Goal: Task Accomplishment & Management: Complete application form

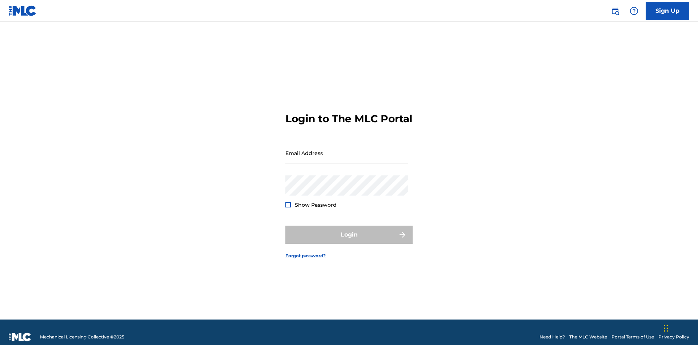
scroll to position [9, 0]
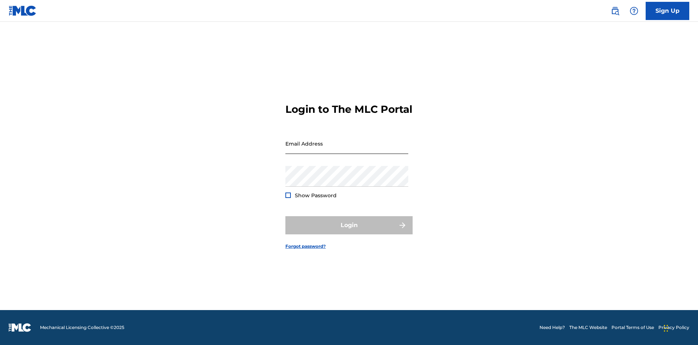
click at [347, 149] on input "Email Address" at bounding box center [346, 143] width 123 height 21
type input "[EMAIL_ADDRESS][DOMAIN_NAME]"
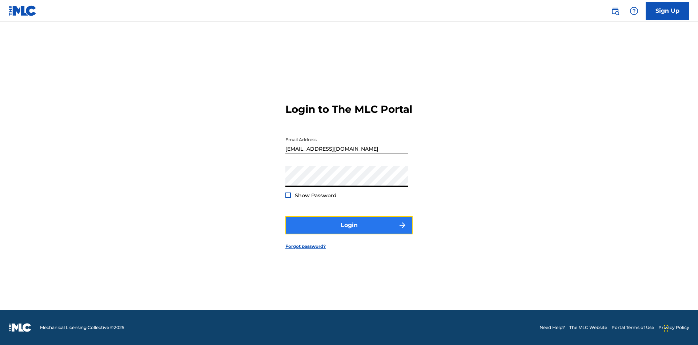
click at [349, 231] on button "Login" at bounding box center [348, 225] width 127 height 18
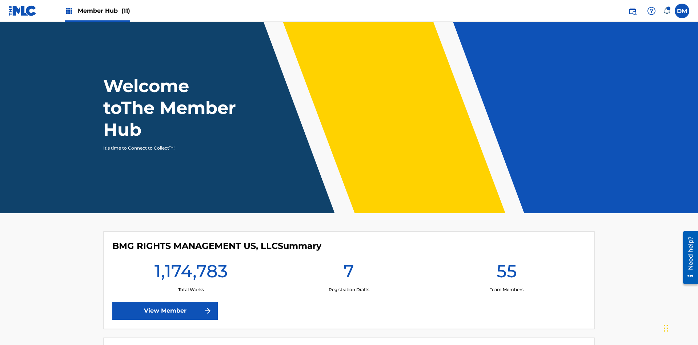
click at [97, 11] on span "Member Hub (11)" at bounding box center [104, 11] width 52 height 8
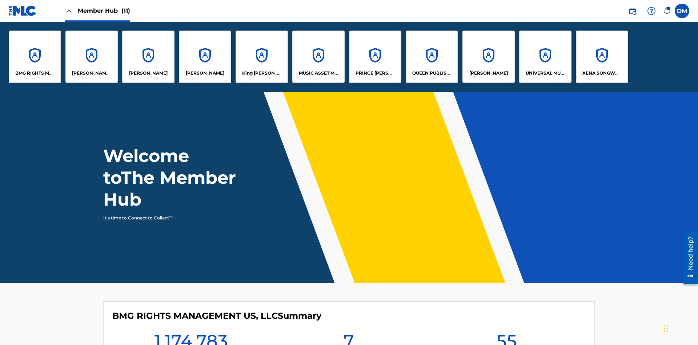
scroll to position [26, 0]
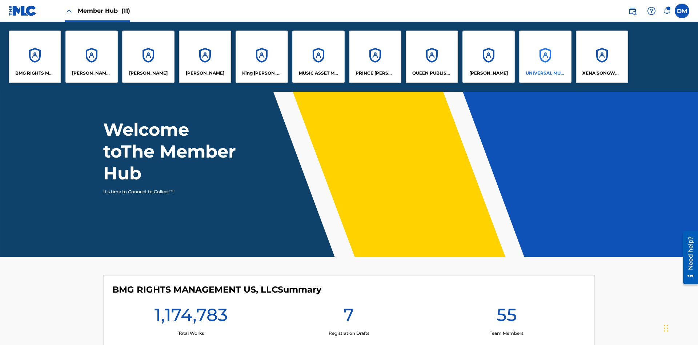
click at [545, 73] on p "UNIVERSAL MUSIC PUB GROUP" at bounding box center [546, 73] width 40 height 7
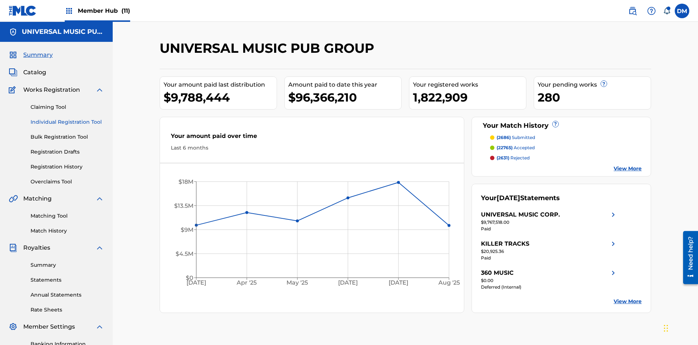
click at [67, 118] on link "Individual Registration Tool" at bounding box center [67, 122] width 73 height 8
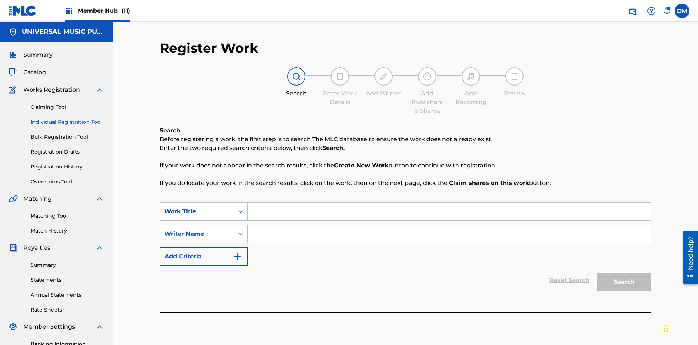
click at [449, 202] on input "Search Form" at bounding box center [449, 210] width 403 height 17
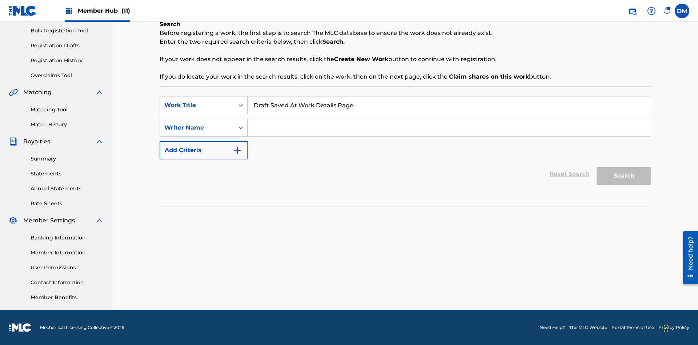
type input "Draft Saved At Work Details Page"
click at [449, 128] on input "Search Form" at bounding box center [449, 127] width 403 height 17
type input "QWERTYUIOP"
click at [624, 176] on button "Search" at bounding box center [624, 175] width 55 height 18
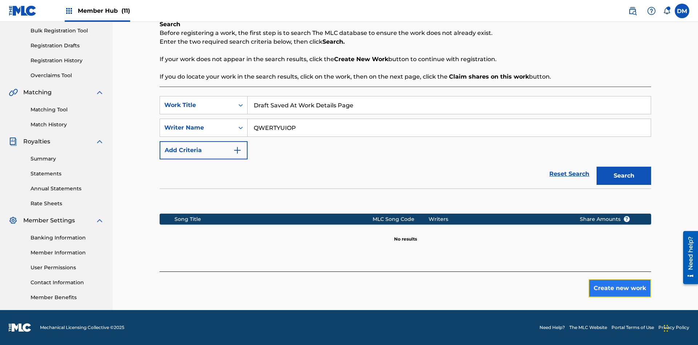
click at [620, 288] on button "Create new work" at bounding box center [620, 288] width 63 height 18
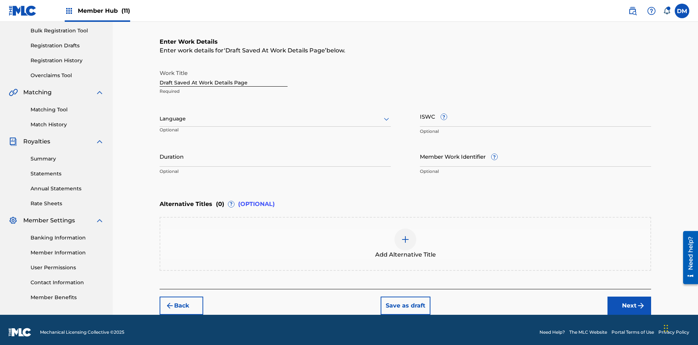
scroll to position [111, 0]
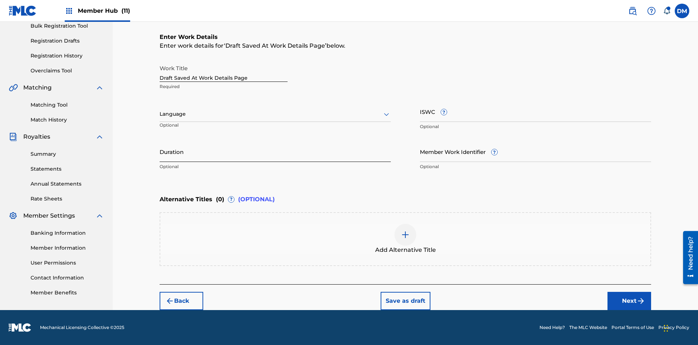
click at [275, 151] on input "Duration" at bounding box center [275, 151] width 231 height 21
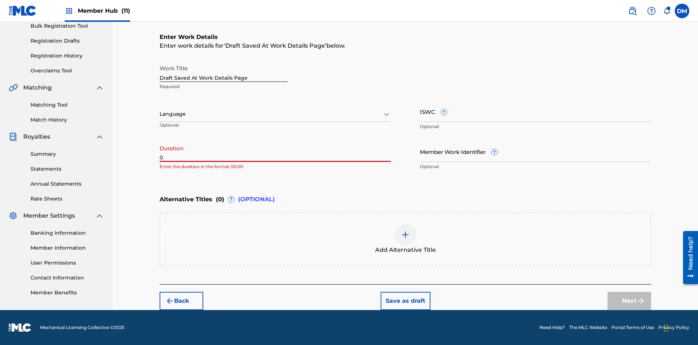
click at [275, 151] on input "0" at bounding box center [275, 151] width 231 height 21
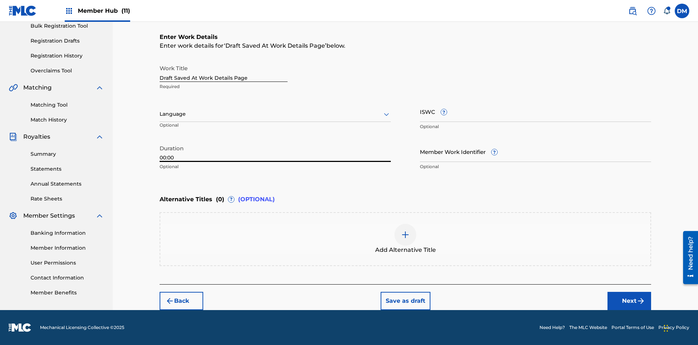
type input "00:00"
click at [386, 114] on icon at bounding box center [386, 114] width 9 height 9
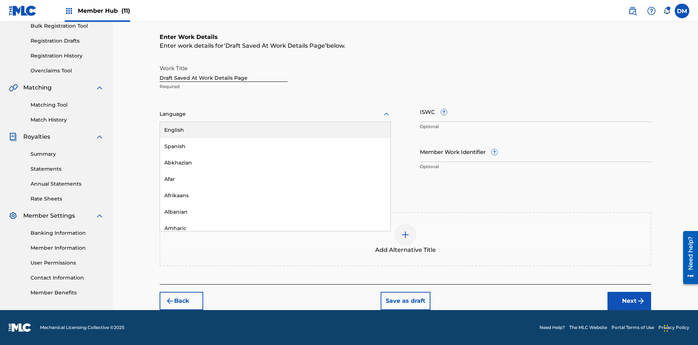
click at [275, 179] on div "Afar" at bounding box center [275, 179] width 230 height 16
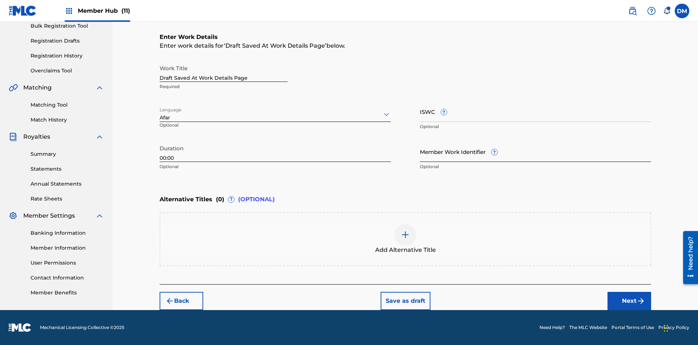
click at [535, 151] on input "Member Work Identifier ?" at bounding box center [535, 151] width 231 height 21
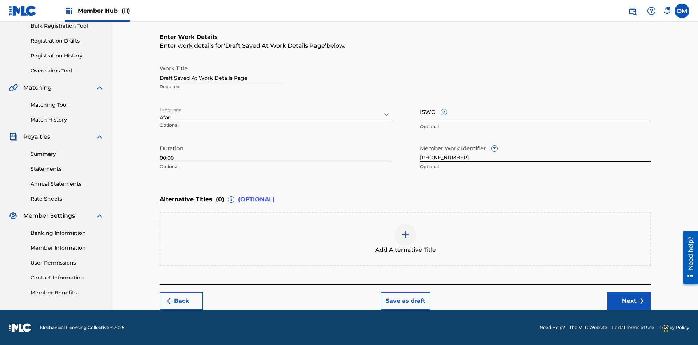
type input "[PHONE_NUMBER]"
click at [535, 111] on input "ISWC ?" at bounding box center [535, 111] width 231 height 21
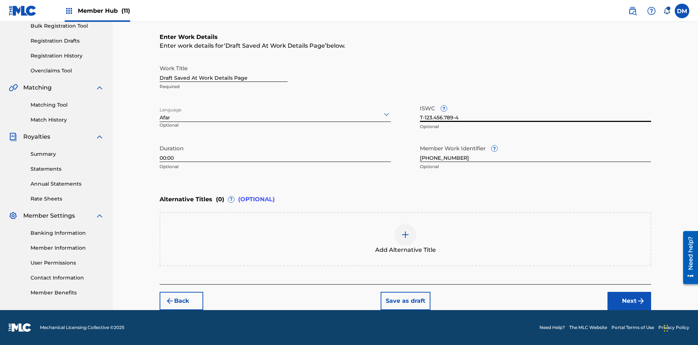
scroll to position [0, 0]
type input "T-123.456.789-4"
click at [405, 238] on img at bounding box center [405, 234] width 9 height 9
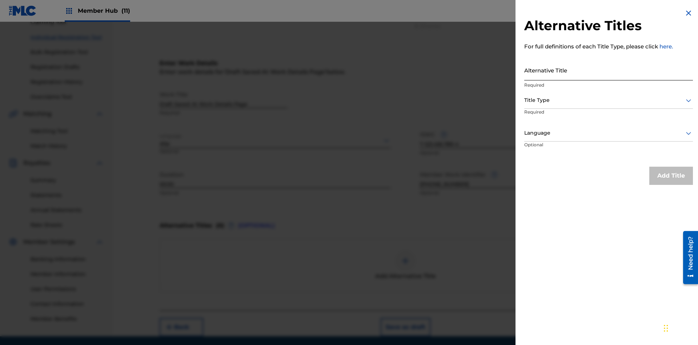
click at [609, 70] on input "Alternative Title" at bounding box center [608, 70] width 169 height 21
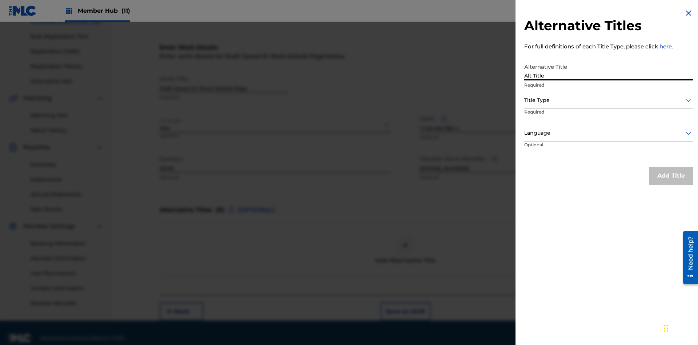
type input "Alt Title"
click at [609, 100] on div at bounding box center [608, 100] width 169 height 9
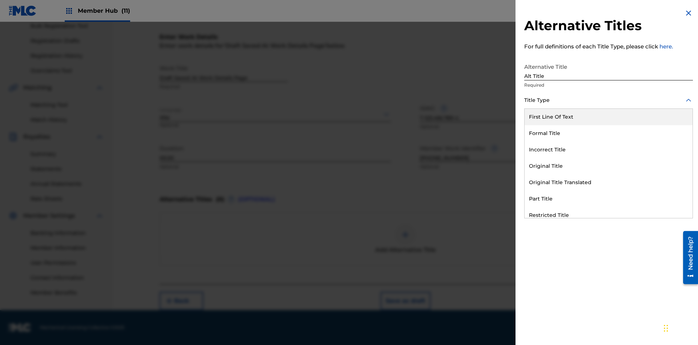
click at [609, 166] on div "Original Title" at bounding box center [609, 166] width 168 height 16
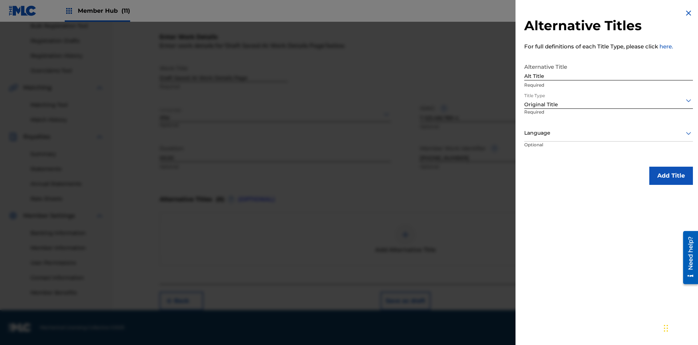
click at [609, 133] on div at bounding box center [608, 132] width 169 height 9
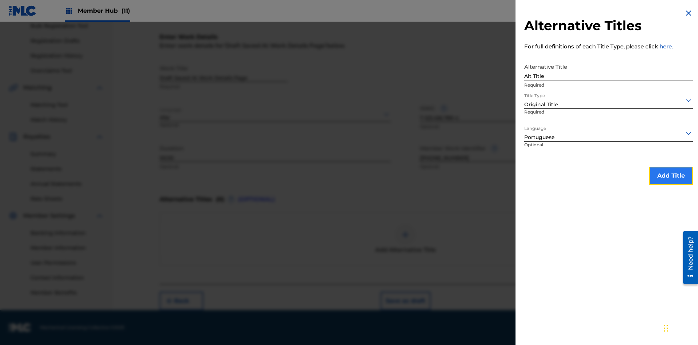
click at [671, 175] on button "Add Title" at bounding box center [671, 175] width 44 height 18
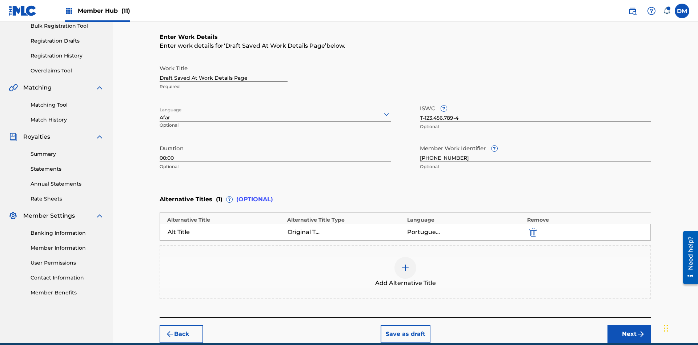
scroll to position [144, 0]
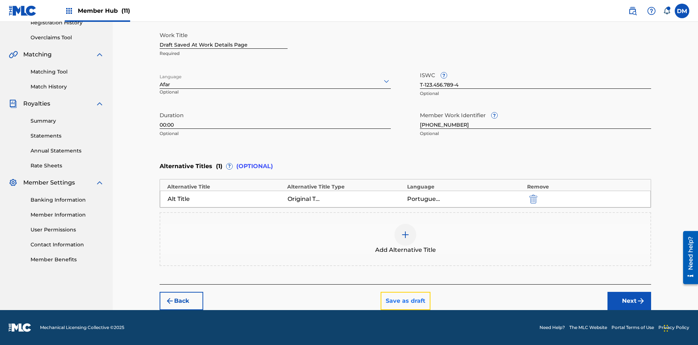
click at [405, 301] on button "Save as draft" at bounding box center [406, 301] width 50 height 18
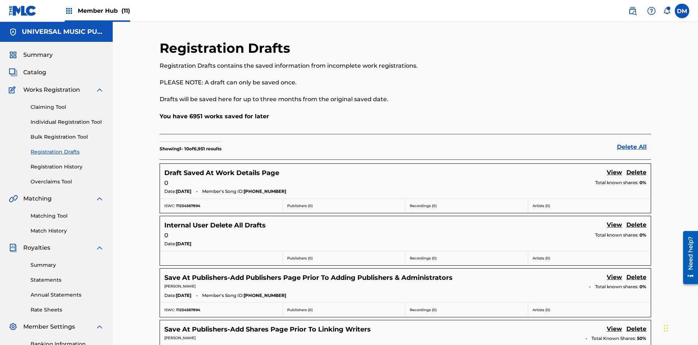
scroll to position [124, 0]
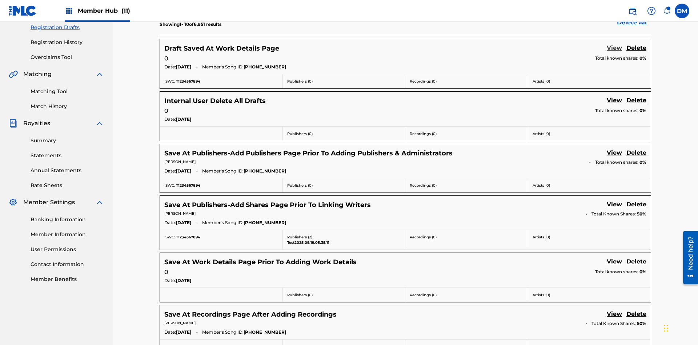
click at [614, 48] on link "View" at bounding box center [614, 49] width 15 height 10
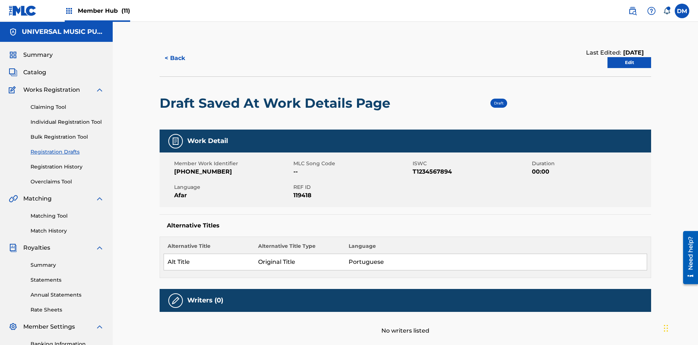
scroll to position [13, 0]
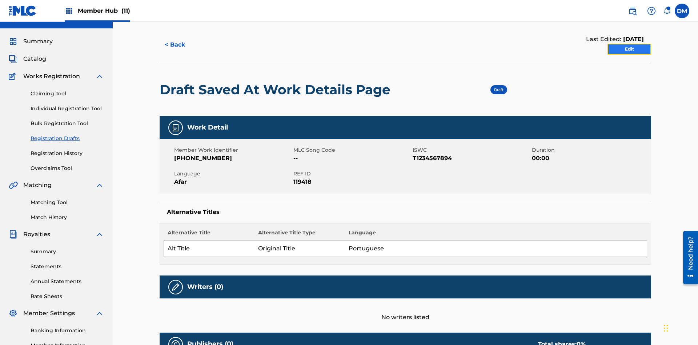
click at [629, 49] on link "Edit" at bounding box center [629, 49] width 44 height 11
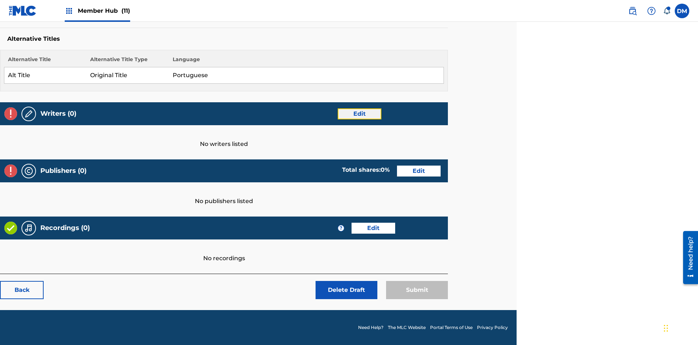
click at [359, 113] on link "Edit" at bounding box center [360, 113] width 44 height 11
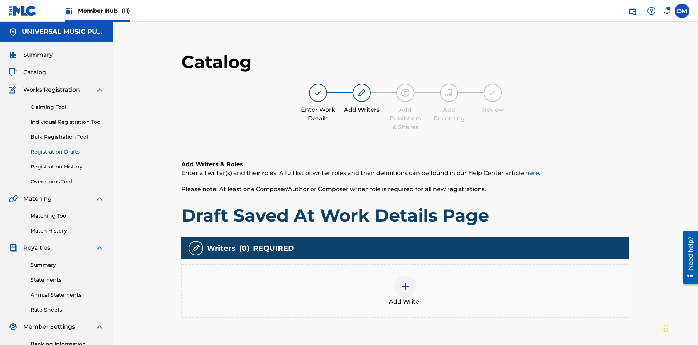
scroll to position [106, 181]
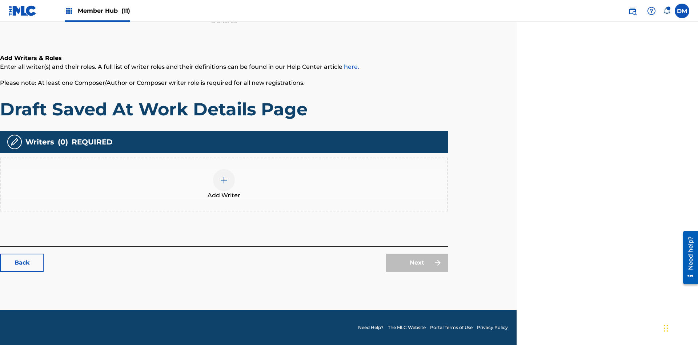
click at [224, 184] on img at bounding box center [224, 180] width 9 height 9
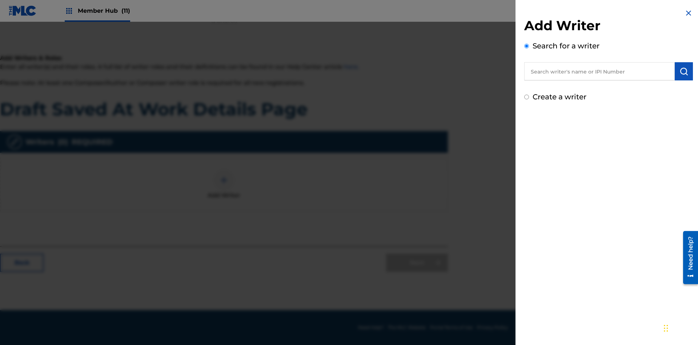
click at [599, 71] on input "text" at bounding box center [599, 71] width 150 height 18
type input "[PERSON_NAME]"
click at [684, 71] on img "submit" at bounding box center [683, 71] width 9 height 9
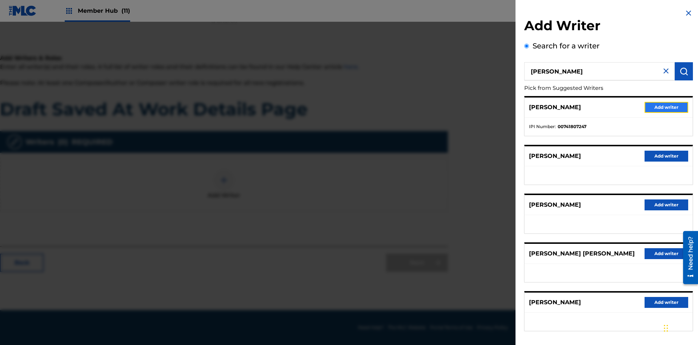
click at [666, 107] on button "Add writer" at bounding box center [667, 107] width 44 height 11
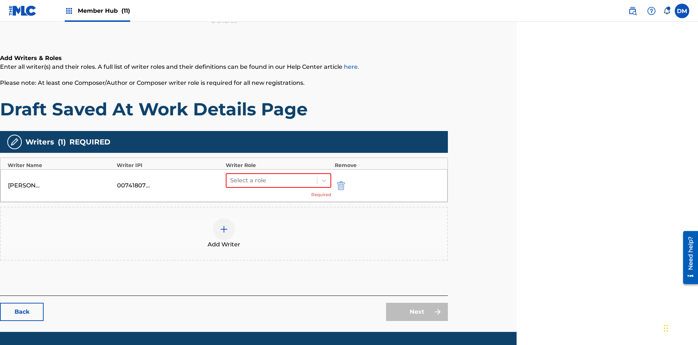
scroll to position [128, 181]
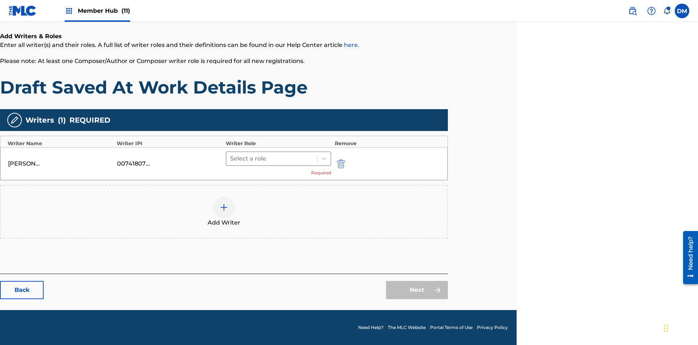
click at [231, 158] on input "text" at bounding box center [230, 158] width 1 height 9
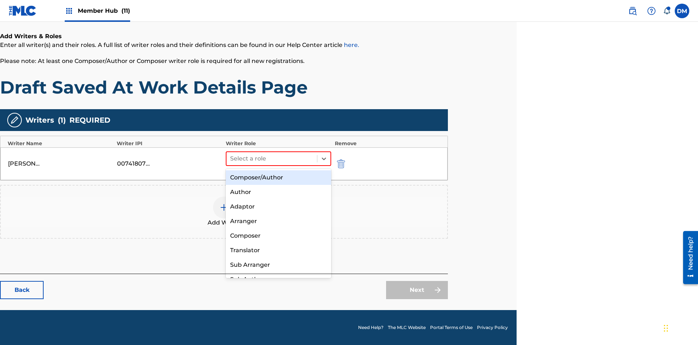
click at [278, 235] on div "Composer" at bounding box center [278, 235] width 105 height 15
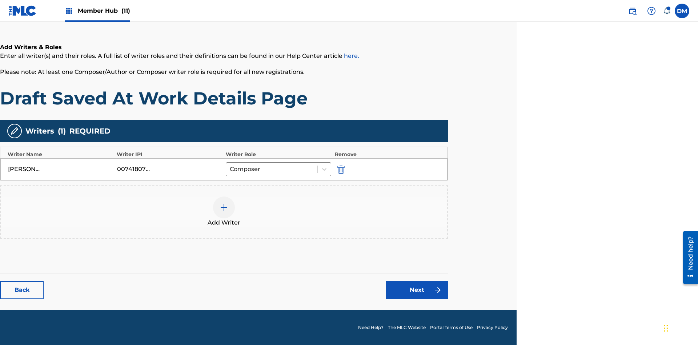
scroll to position [117, 181]
click at [417, 290] on link "Next" at bounding box center [417, 290] width 62 height 18
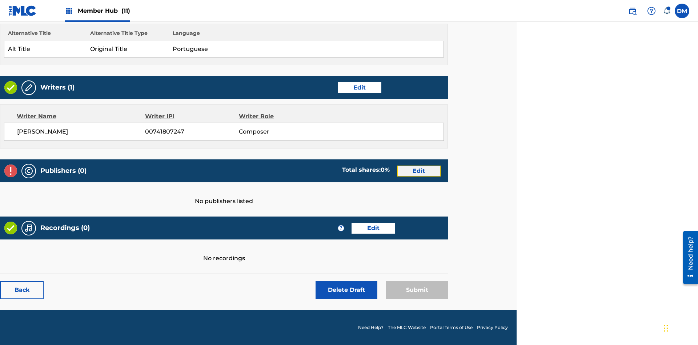
click at [419, 170] on link "Edit" at bounding box center [419, 170] width 44 height 11
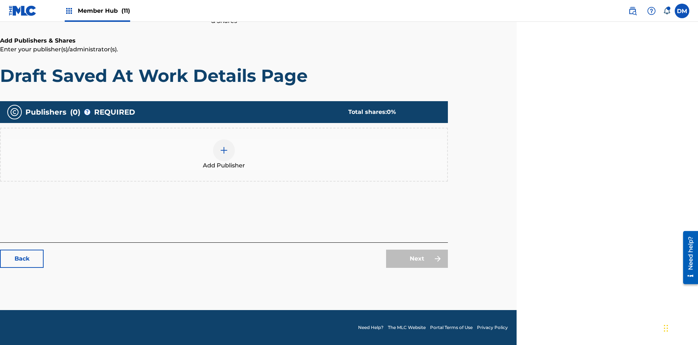
click at [224, 150] on img at bounding box center [224, 150] width 9 height 9
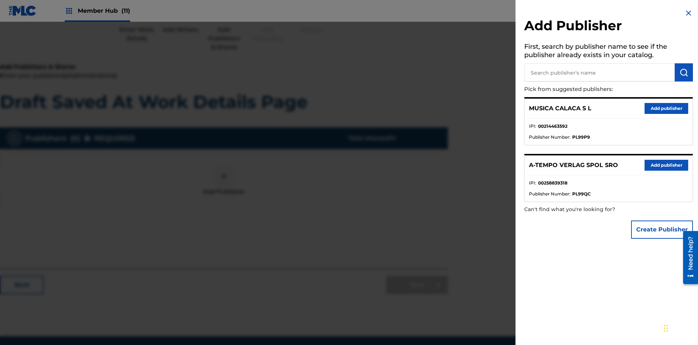
click at [599, 72] on input "text" at bounding box center [599, 72] width 150 height 18
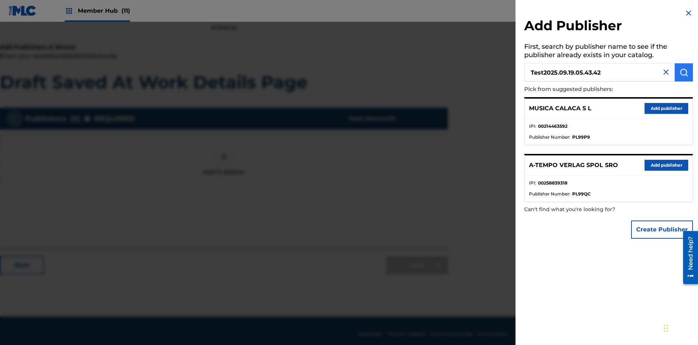
type input "Test2025.09.19.05.43.42"
click at [684, 72] on img "submit" at bounding box center [683, 72] width 9 height 9
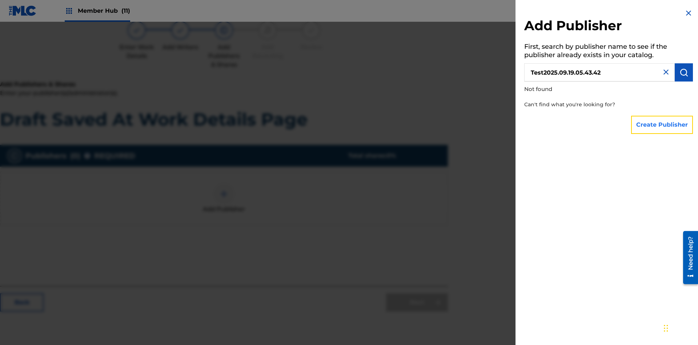
click at [662, 124] on button "Create Publisher" at bounding box center [662, 125] width 62 height 18
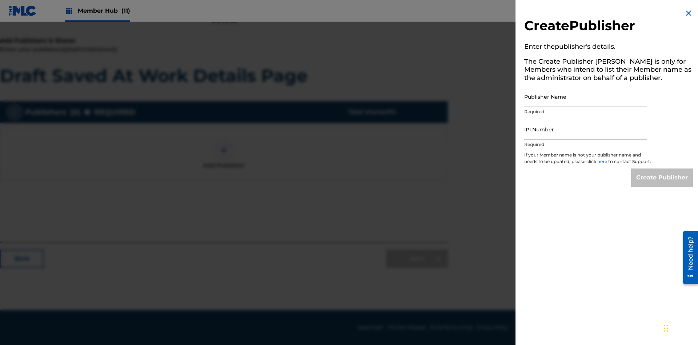
click at [586, 96] on input "Publisher Name" at bounding box center [585, 96] width 123 height 21
type input "Test2025.09.19.05.43.47"
click at [586, 129] on input "IPI Number" at bounding box center [585, 129] width 123 height 21
type input "00595839777"
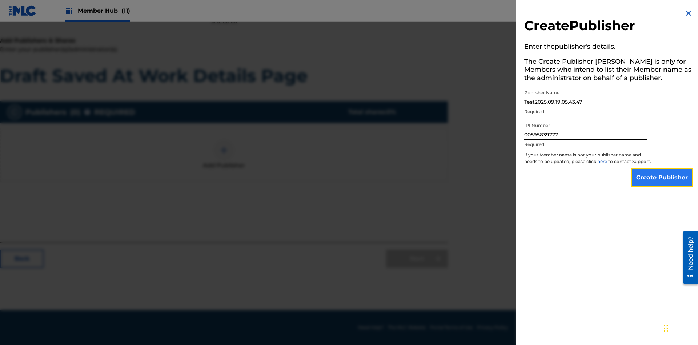
click at [662, 184] on input "Create Publisher" at bounding box center [662, 177] width 62 height 18
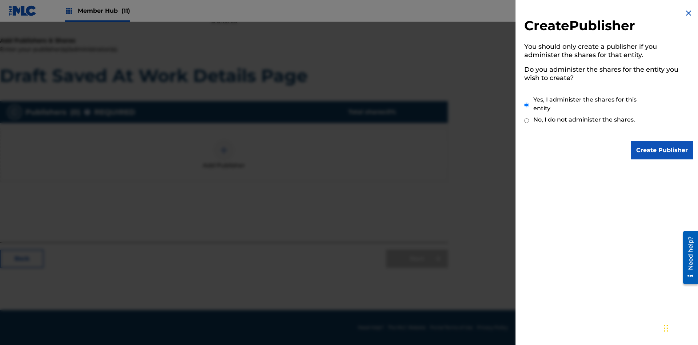
click at [527, 105] on input "Yes, I administer the shares for this entity" at bounding box center [526, 105] width 5 height 16
click at [662, 150] on input "Create Publisher" at bounding box center [662, 150] width 62 height 18
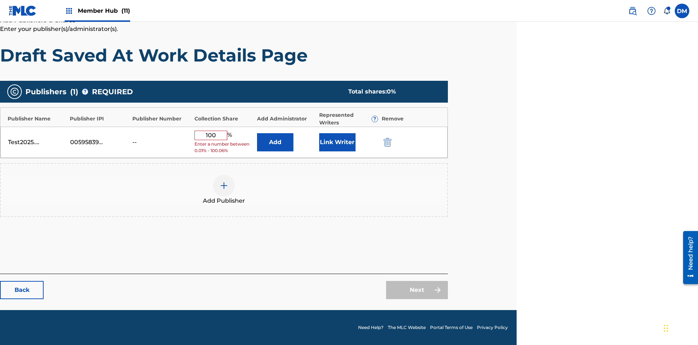
scroll to position [121, 181]
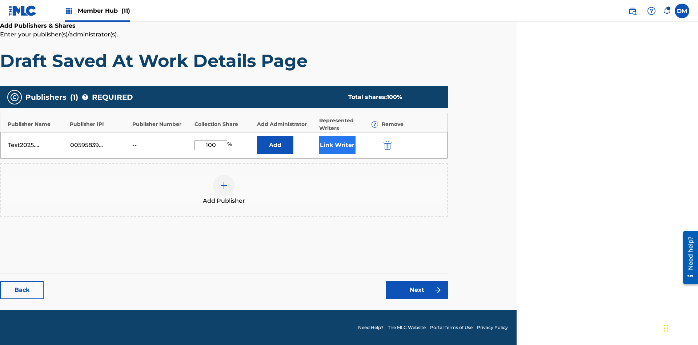
type input "100"
click at [337, 145] on button "Link Writer" at bounding box center [337, 145] width 36 height 18
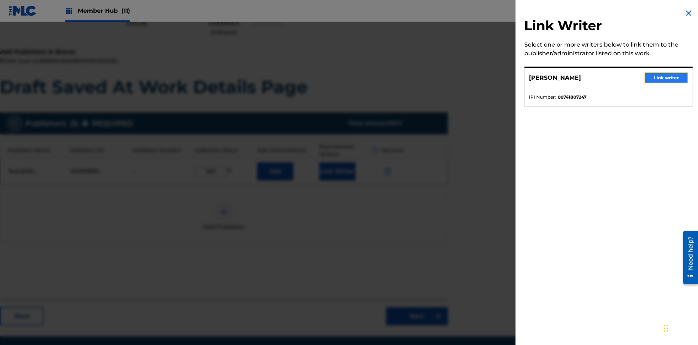
click at [666, 78] on button "Link writer" at bounding box center [667, 77] width 44 height 11
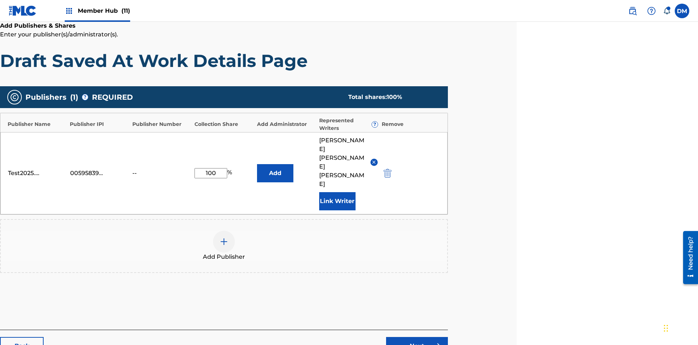
scroll to position [142, 181]
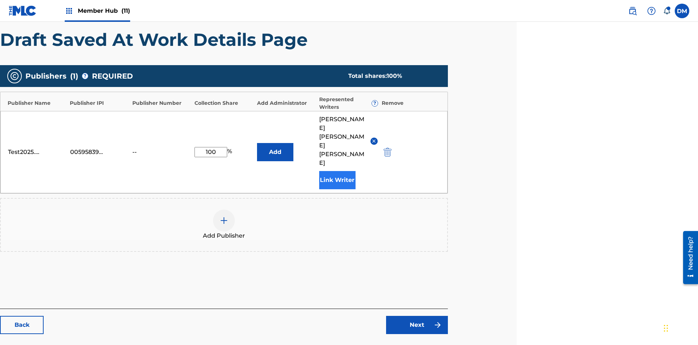
click at [337, 171] on button "Link Writer" at bounding box center [337, 180] width 36 height 18
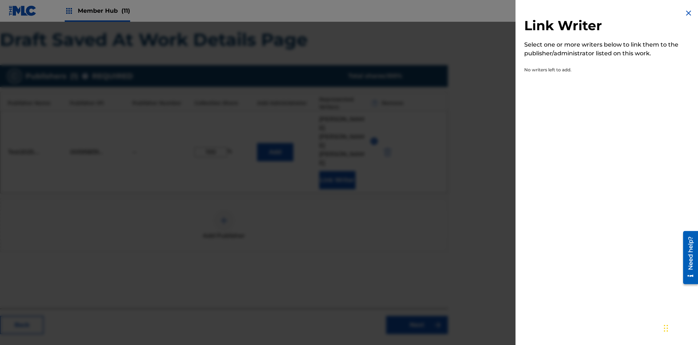
click at [689, 13] on img at bounding box center [688, 13] width 9 height 9
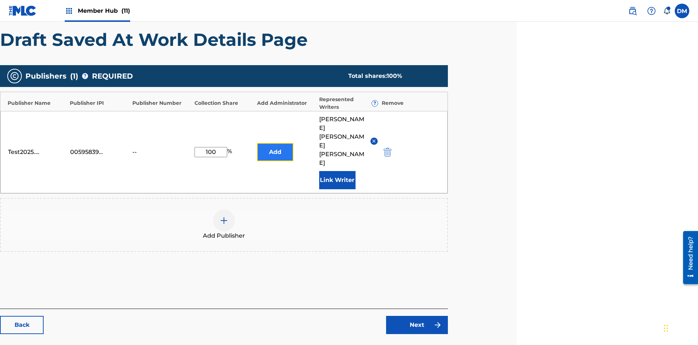
click at [275, 143] on button "Add" at bounding box center [275, 152] width 36 height 18
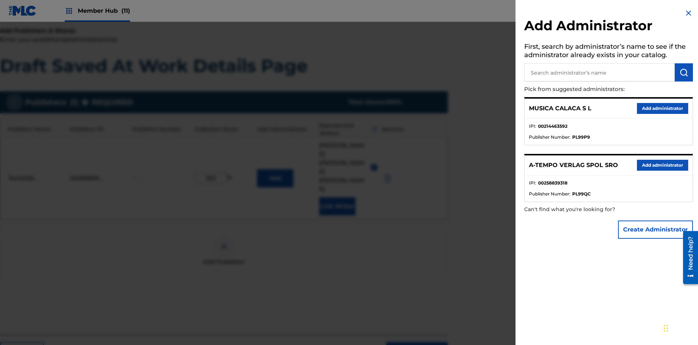
click at [599, 72] on input "text" at bounding box center [599, 72] width 150 height 18
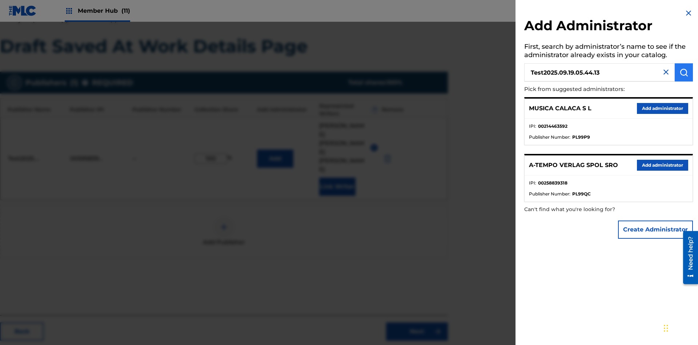
type input "Test2025.09.19.05.44.13"
click at [684, 72] on img "submit" at bounding box center [683, 72] width 9 height 9
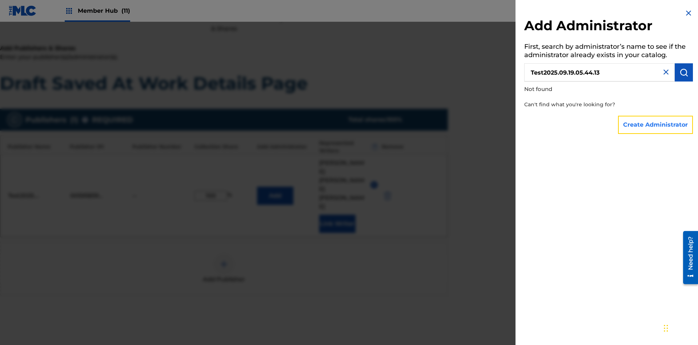
click at [656, 124] on button "Create Administrator" at bounding box center [655, 125] width 75 height 18
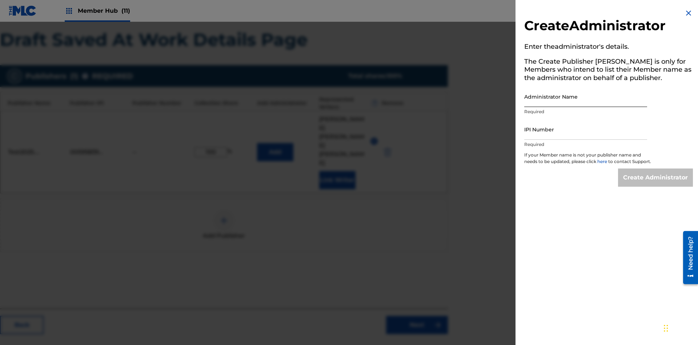
click at [586, 96] on input "Administrator Name" at bounding box center [585, 96] width 123 height 21
type input "Test2025.09.19.05.44.19"
click at [586, 129] on input "IPI Number" at bounding box center [585, 129] width 123 height 21
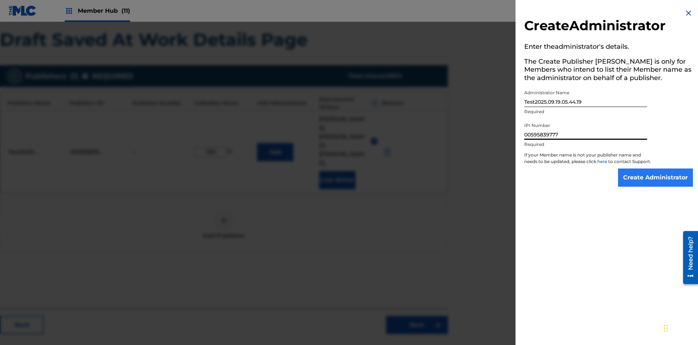
type input "00595839777"
click at [656, 184] on input "Create Administrator" at bounding box center [655, 177] width 75 height 18
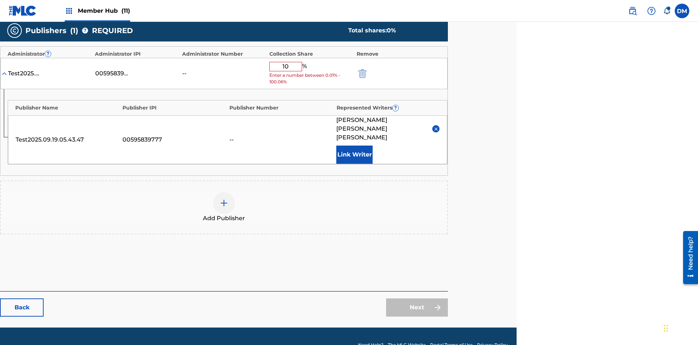
type input "100"
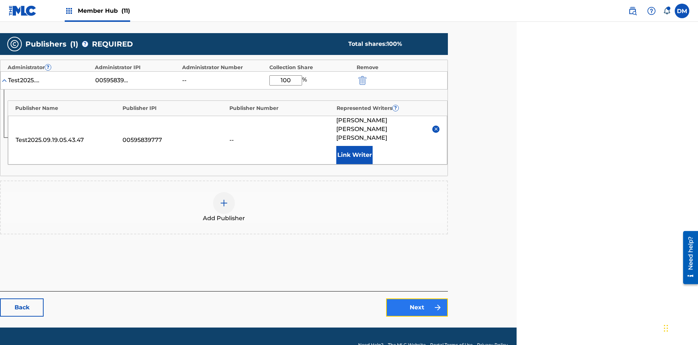
click at [417, 298] on link "Next" at bounding box center [417, 307] width 62 height 18
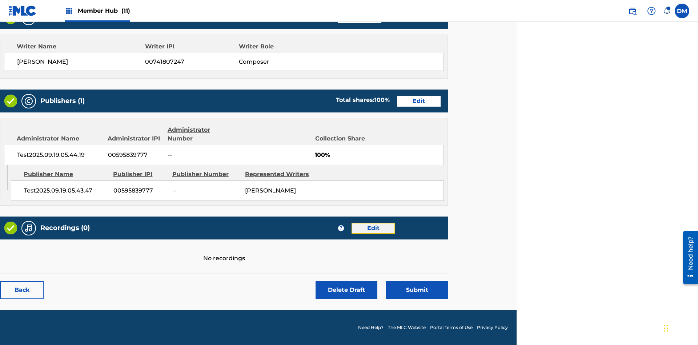
click at [373, 228] on link "Edit" at bounding box center [374, 227] width 44 height 11
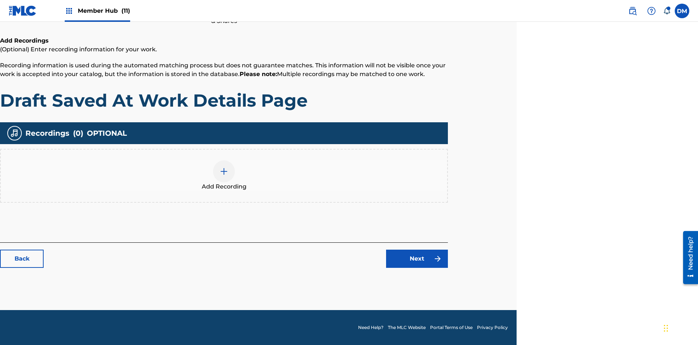
click at [224, 175] on img at bounding box center [224, 171] width 9 height 9
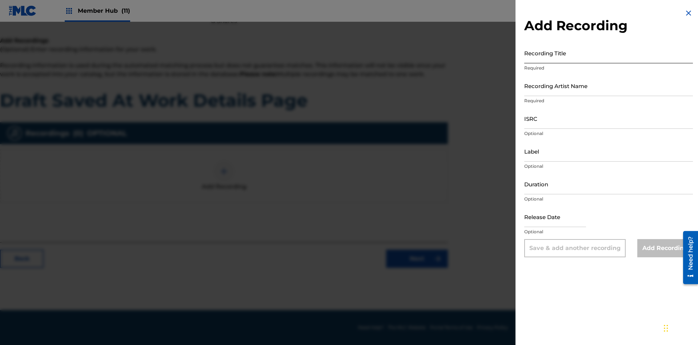
click at [609, 53] on input "Recording Title" at bounding box center [608, 53] width 169 height 21
type input "Best Song Ever"
click at [609, 85] on input "Recording Artist Name" at bounding box center [608, 85] width 169 height 21
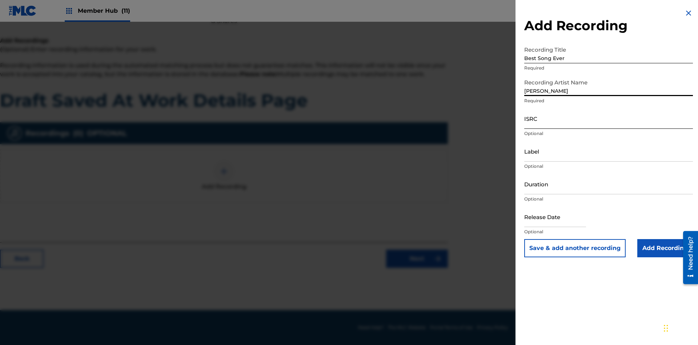
type input "[PERSON_NAME]"
click at [609, 118] on input "ISRC" at bounding box center [608, 118] width 169 height 21
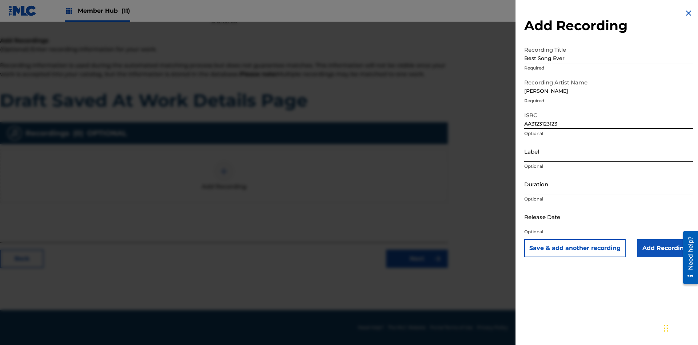
type input "AA3123123123"
click at [609, 151] on input "Label" at bounding box center [608, 151] width 169 height 21
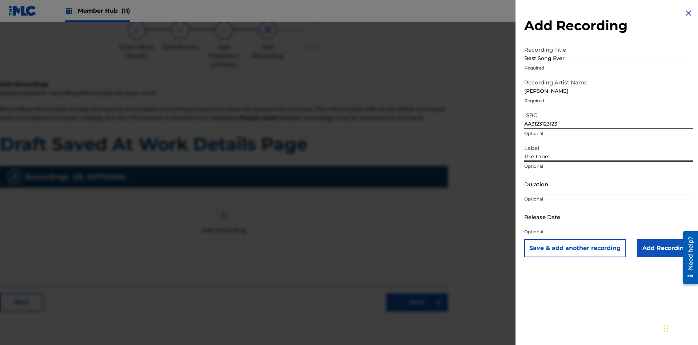
type input "The Label"
click at [609, 184] on input "Duration" at bounding box center [608, 183] width 169 height 21
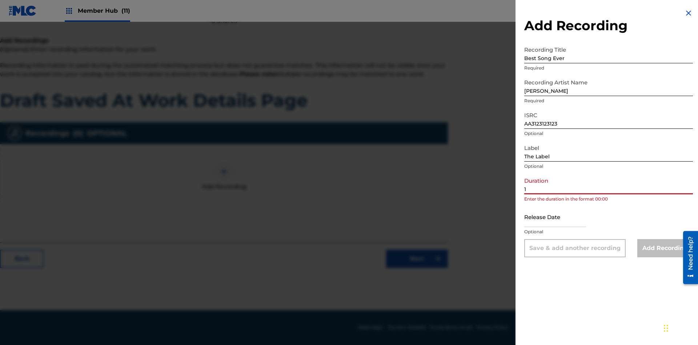
click at [609, 184] on input "1" at bounding box center [608, 183] width 169 height 21
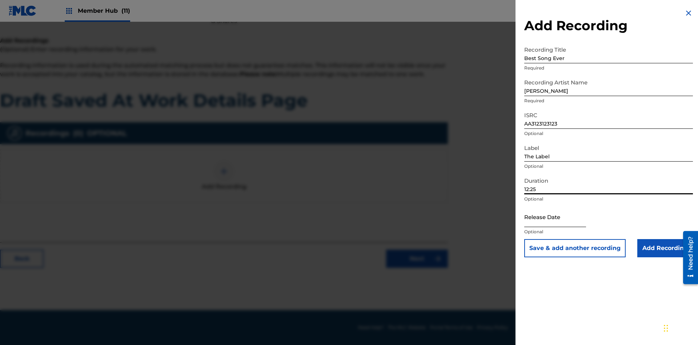
type input "12:25"
click at [561, 217] on input "text" at bounding box center [555, 216] width 62 height 21
select select "8"
select select "2025"
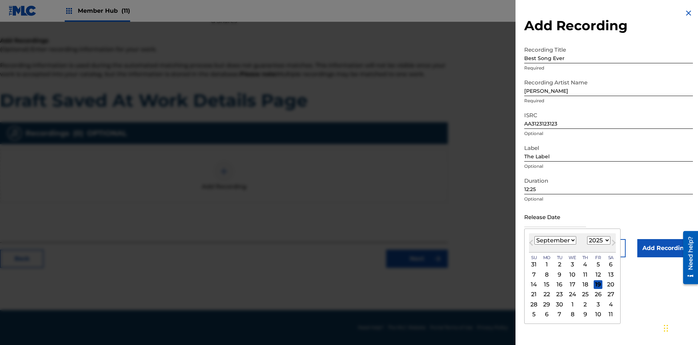
click at [555, 240] on select "January February March April May June July August September October November De…" at bounding box center [555, 240] width 42 height 8
select select "3"
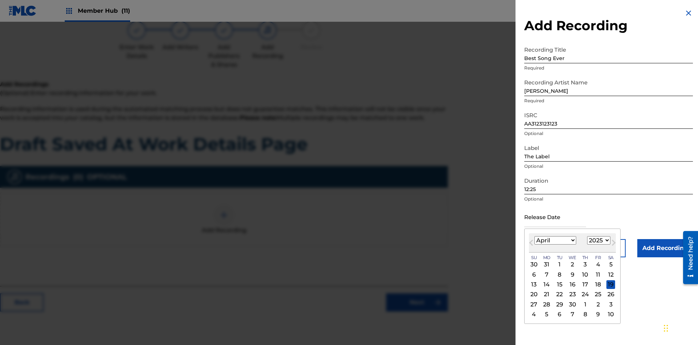
click at [598, 240] on select "1900 1901 1902 1903 1904 1905 1906 1907 1908 1909 1910 1911 1912 1913 1914 1915…" at bounding box center [598, 240] width 23 height 8
select select "2021"
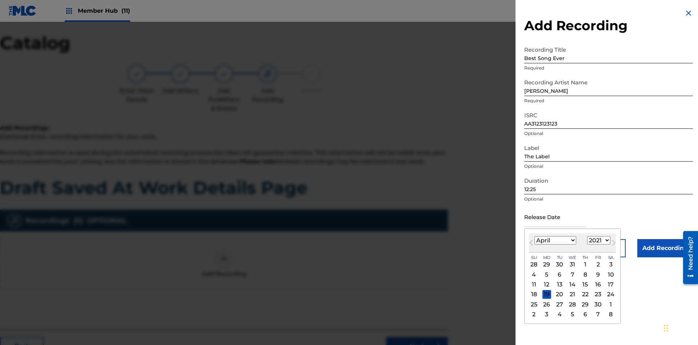
click at [598, 240] on select "1900 1901 1902 1903 1904 1905 1906 1907 1908 1909 1910 1911 1912 1913 1914 1915…" at bounding box center [598, 240] width 23 height 8
click at [584, 264] on div "1" at bounding box center [585, 264] width 9 height 9
type input "[DATE]"
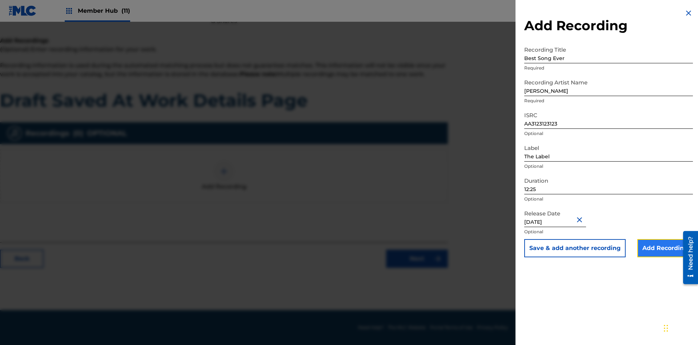
click at [665, 248] on input "Add Recording" at bounding box center [665, 248] width 56 height 18
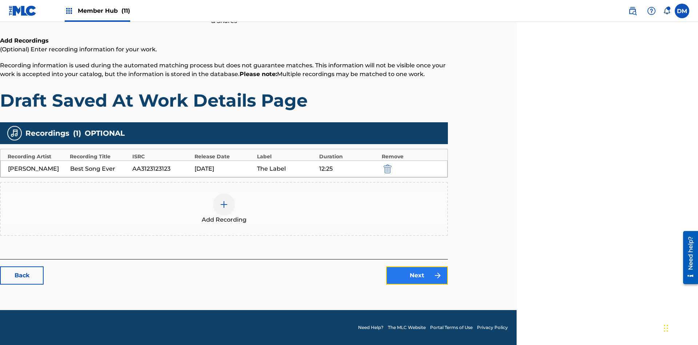
click at [417, 275] on link "Next" at bounding box center [417, 275] width 62 height 18
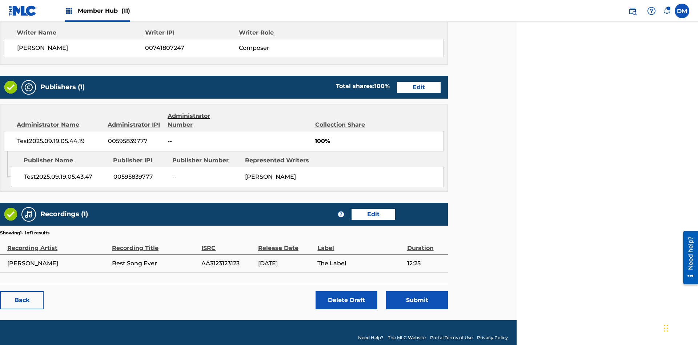
scroll to position [288, 181]
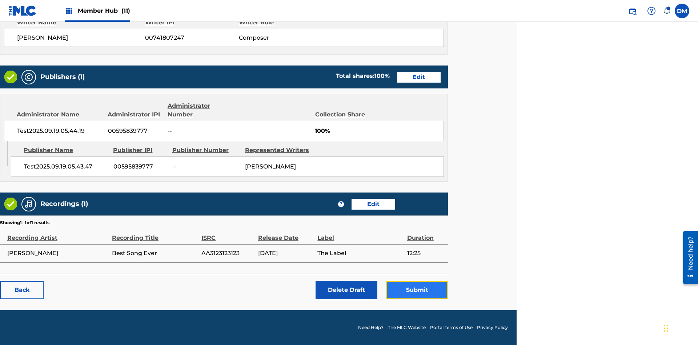
click at [417, 289] on button "Submit" at bounding box center [417, 290] width 62 height 18
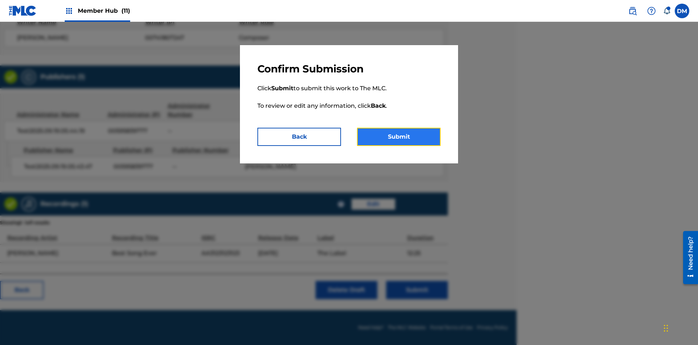
click at [399, 137] on button "Submit" at bounding box center [399, 137] width 84 height 18
